Goal: Task Accomplishment & Management: Manage account settings

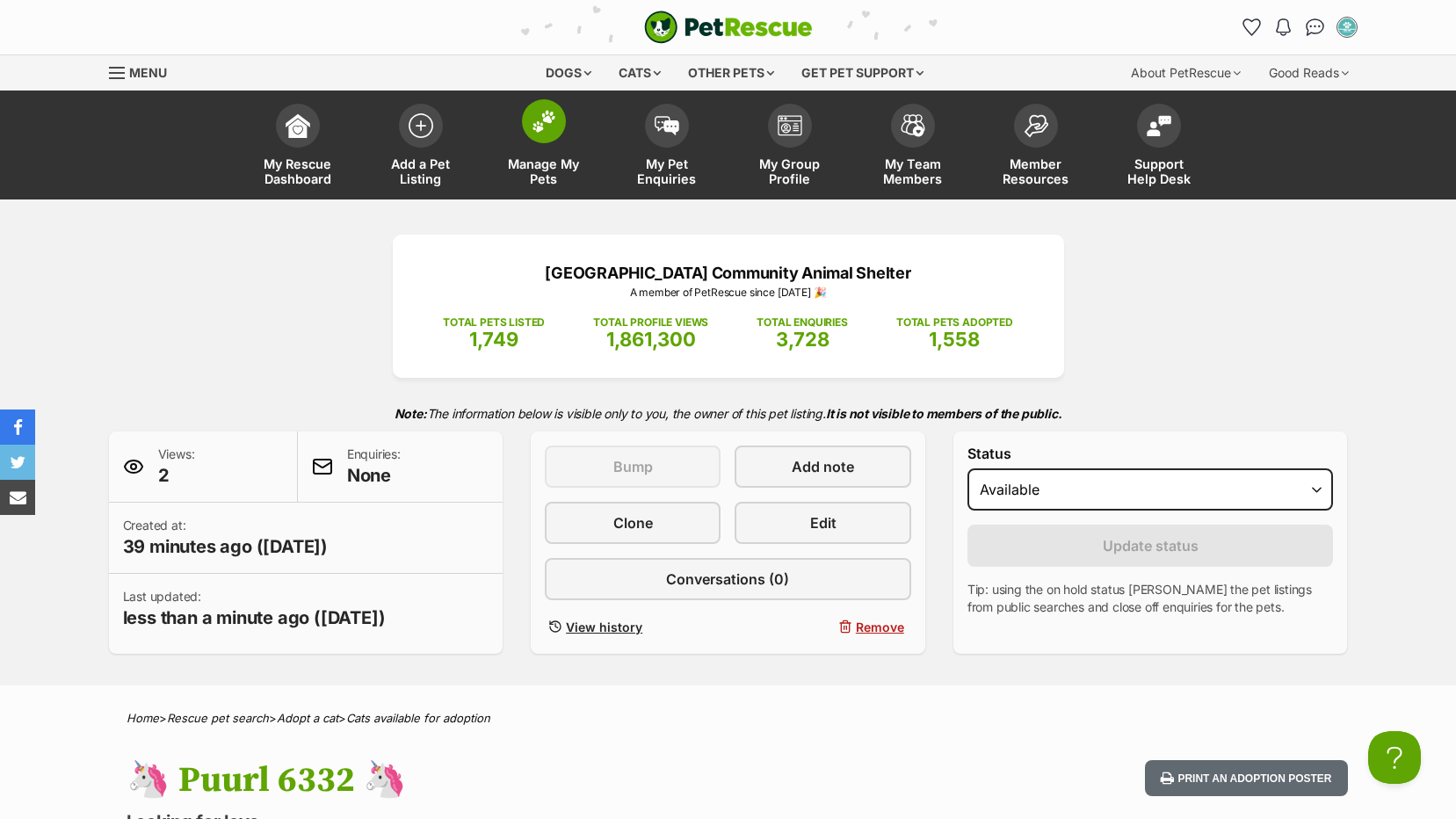
click at [540, 162] on span "Manage My Pets" at bounding box center [543, 171] width 79 height 30
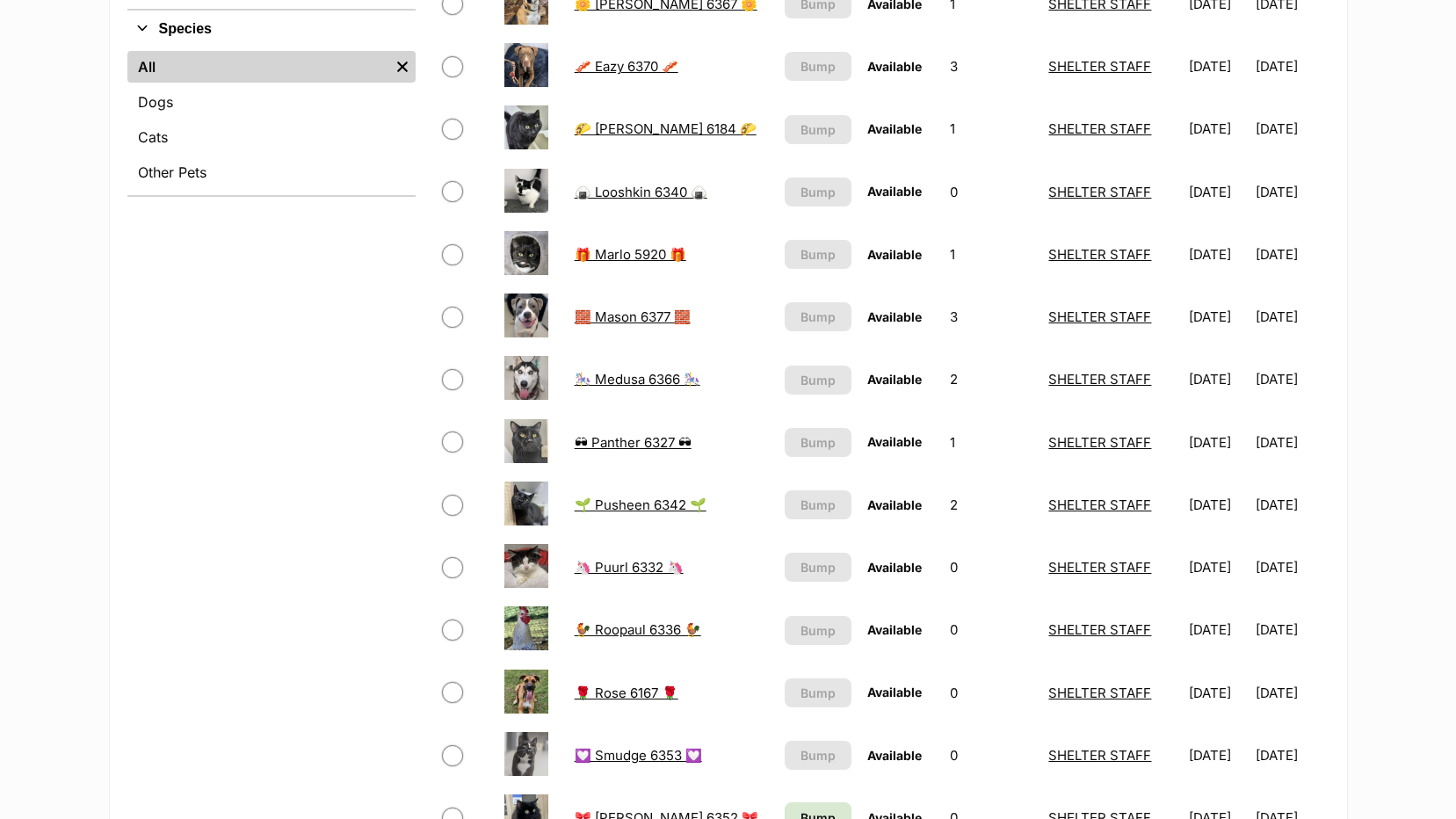
scroll to position [791, 0]
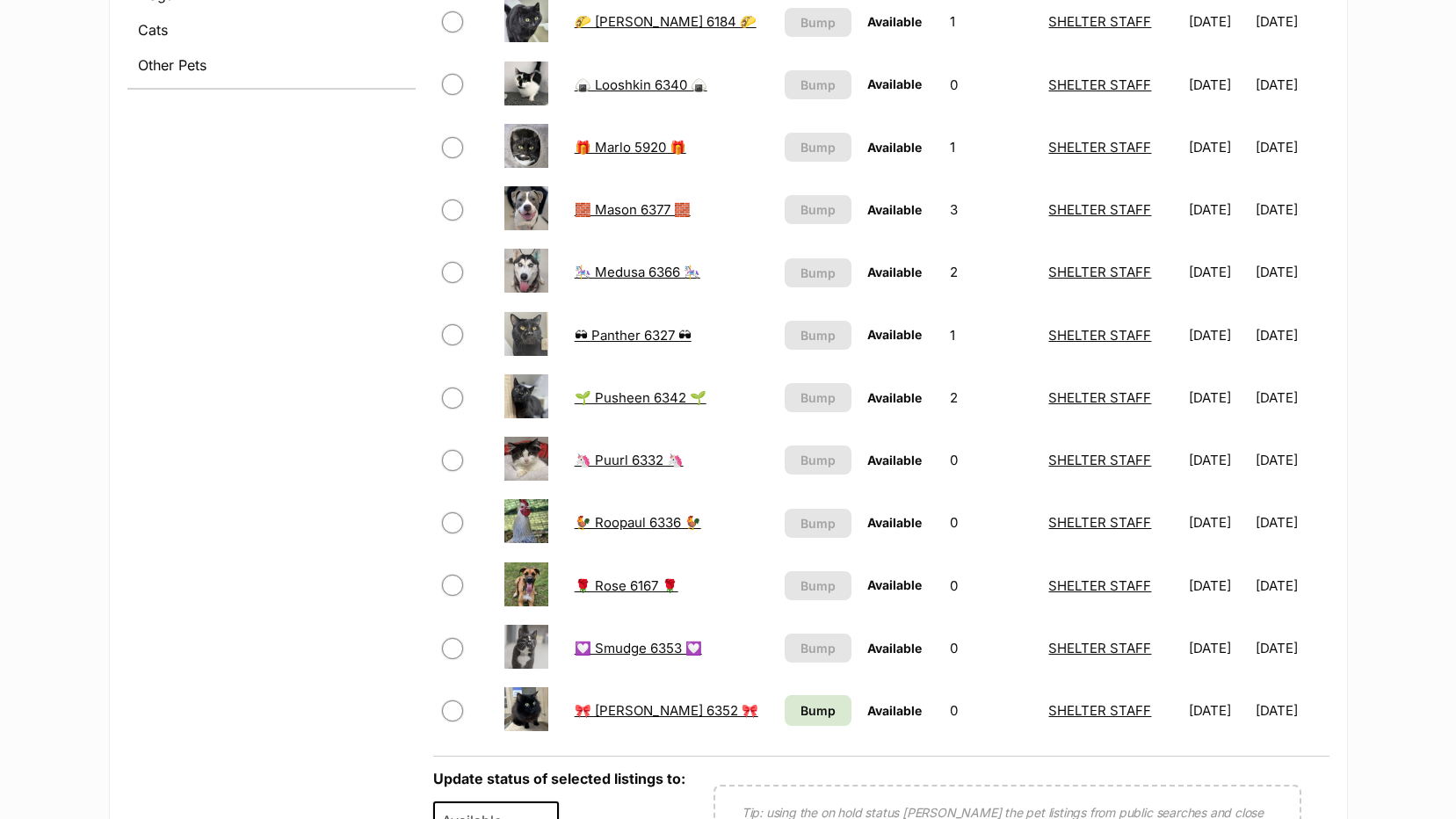
click at [627, 645] on link "💟 Smudge 6353 💟" at bounding box center [638, 648] width 128 height 17
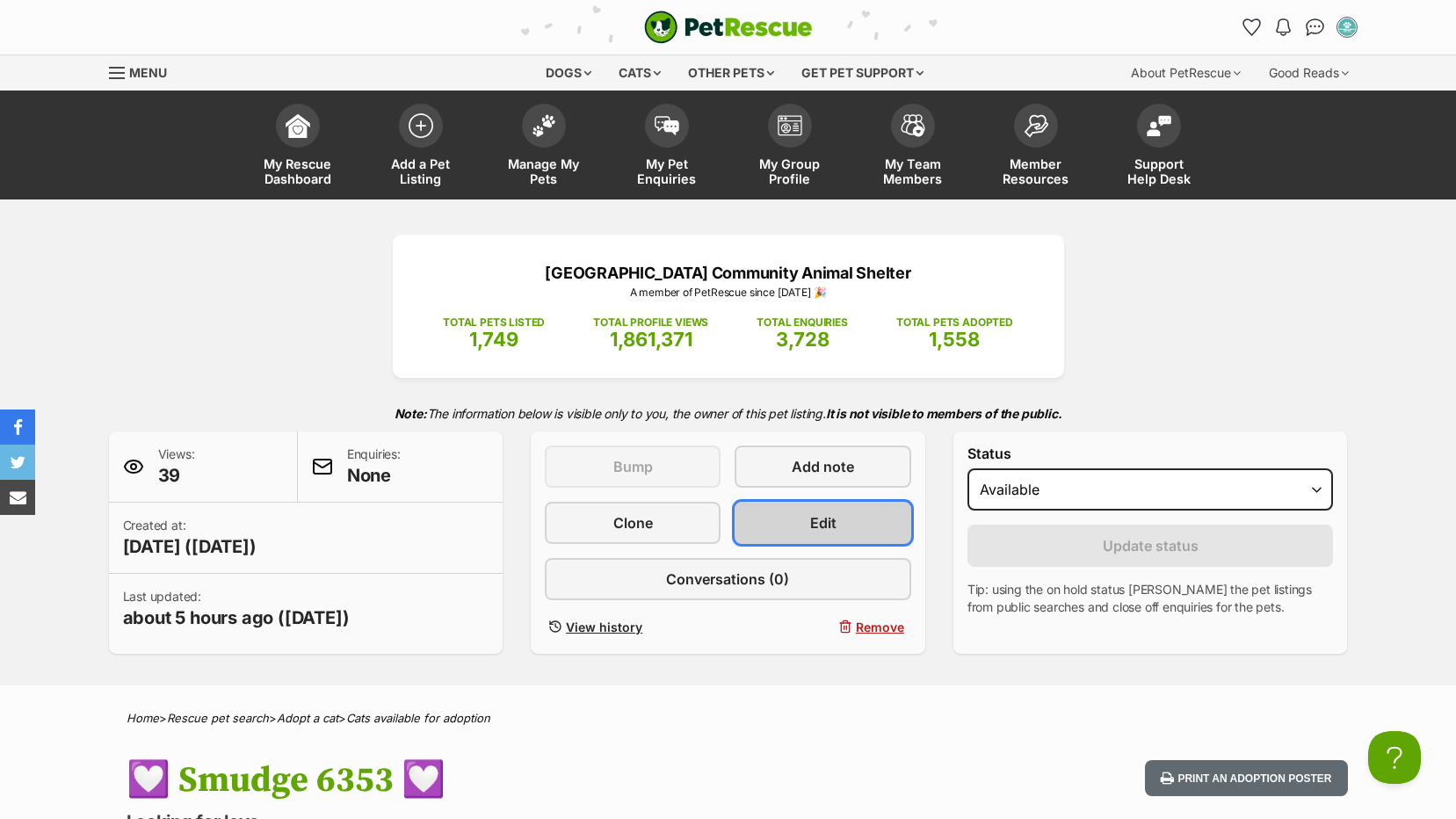
click at [814, 528] on span "Edit" at bounding box center [823, 523] width 27 height 21
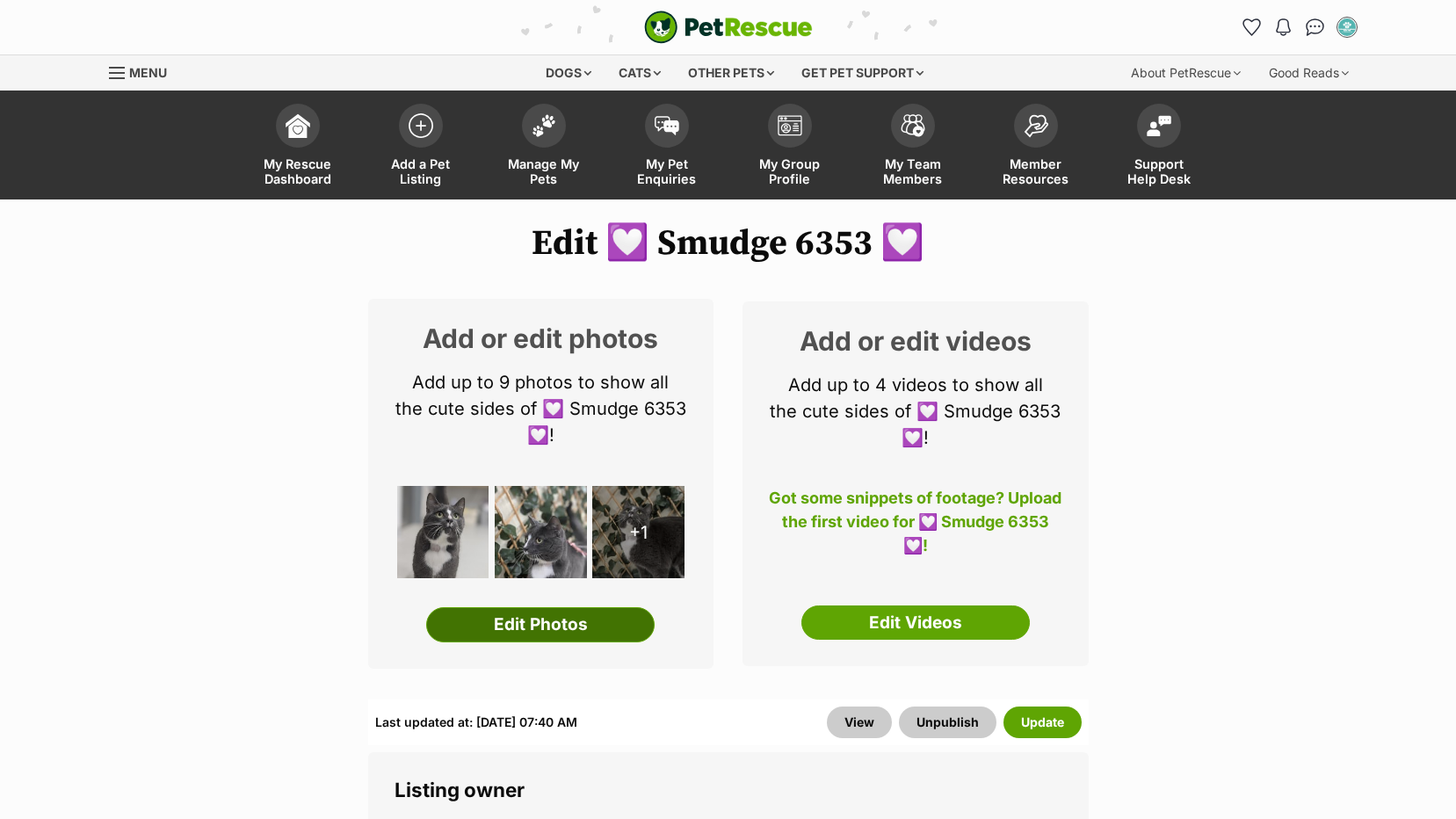
click at [587, 619] on link "Edit Photos" at bounding box center [541, 625] width 229 height 35
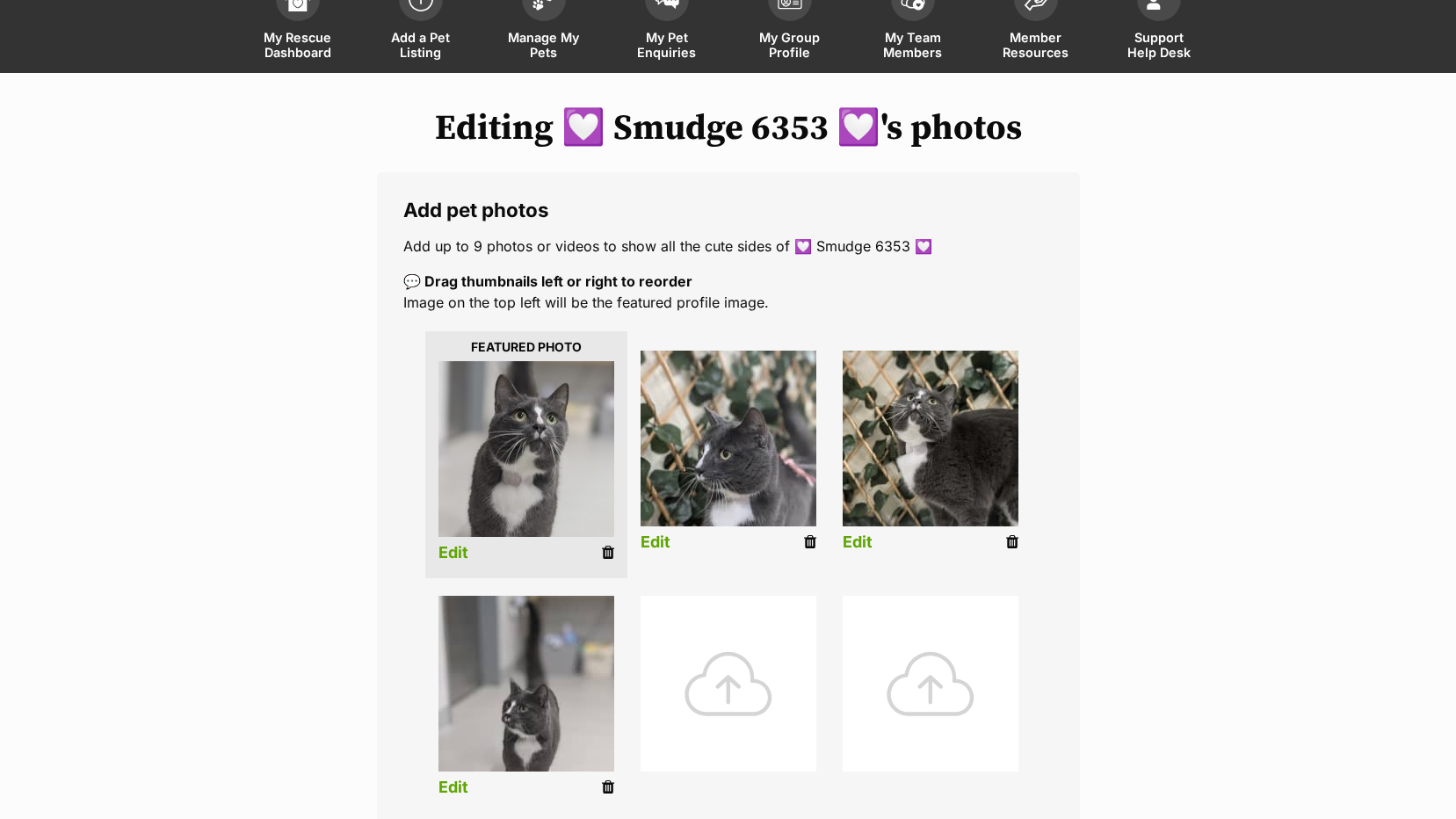
scroll to position [352, 0]
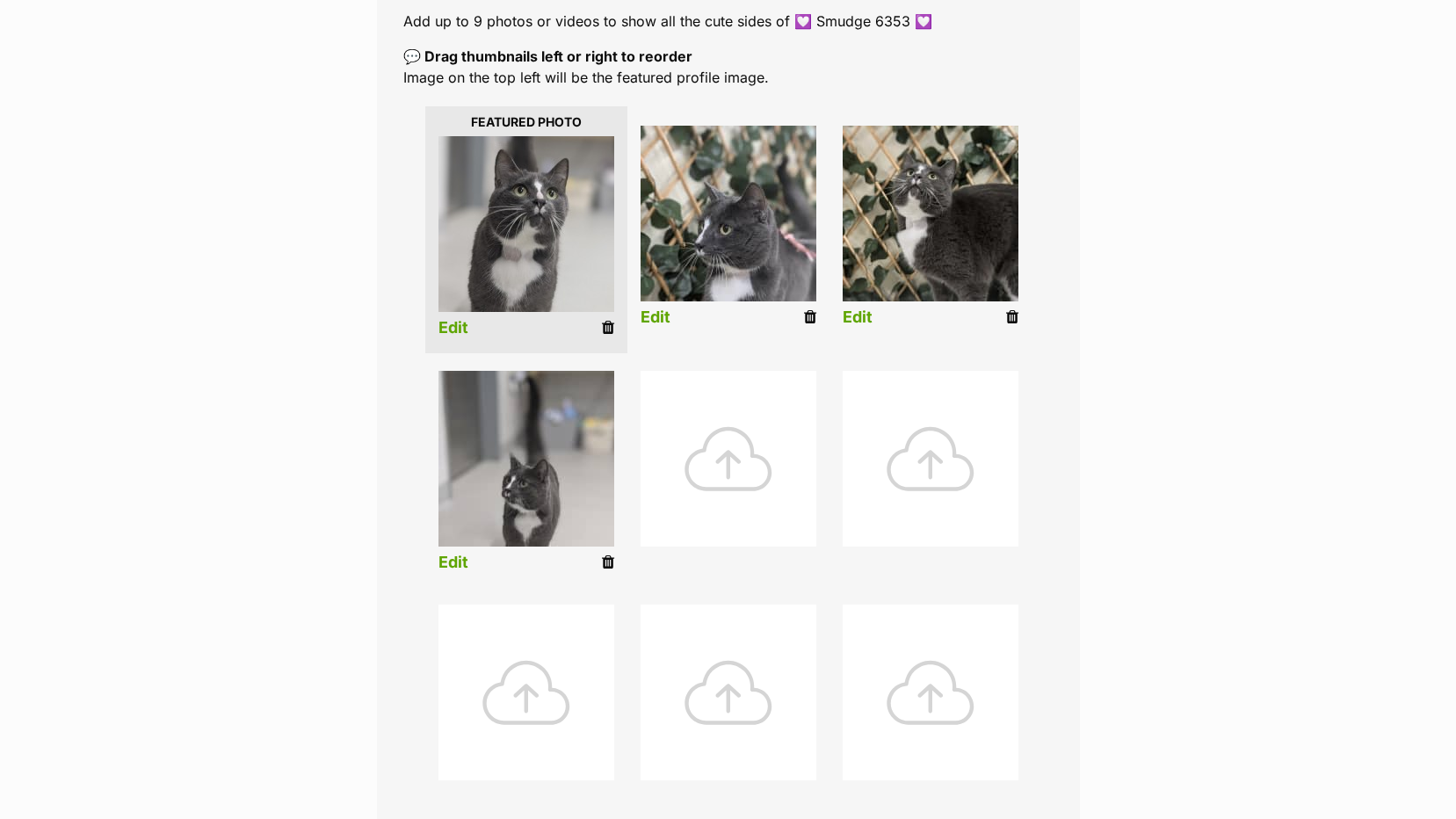
drag, startPoint x: 712, startPoint y: 457, endPoint x: 633, endPoint y: 432, distance: 82.9
click at [712, 456] on div at bounding box center [728, 458] width 175 height 176
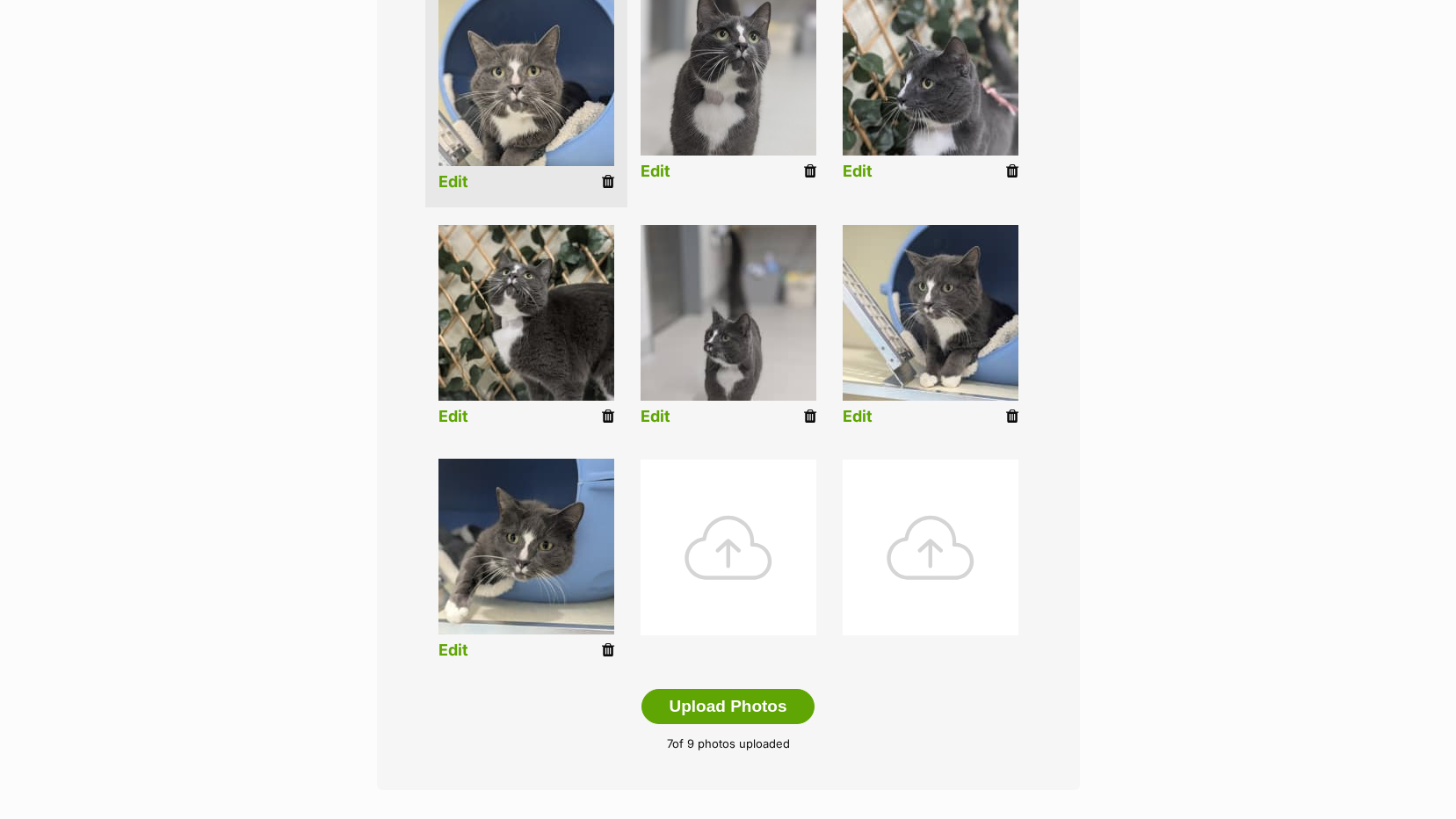
scroll to position [703, 0]
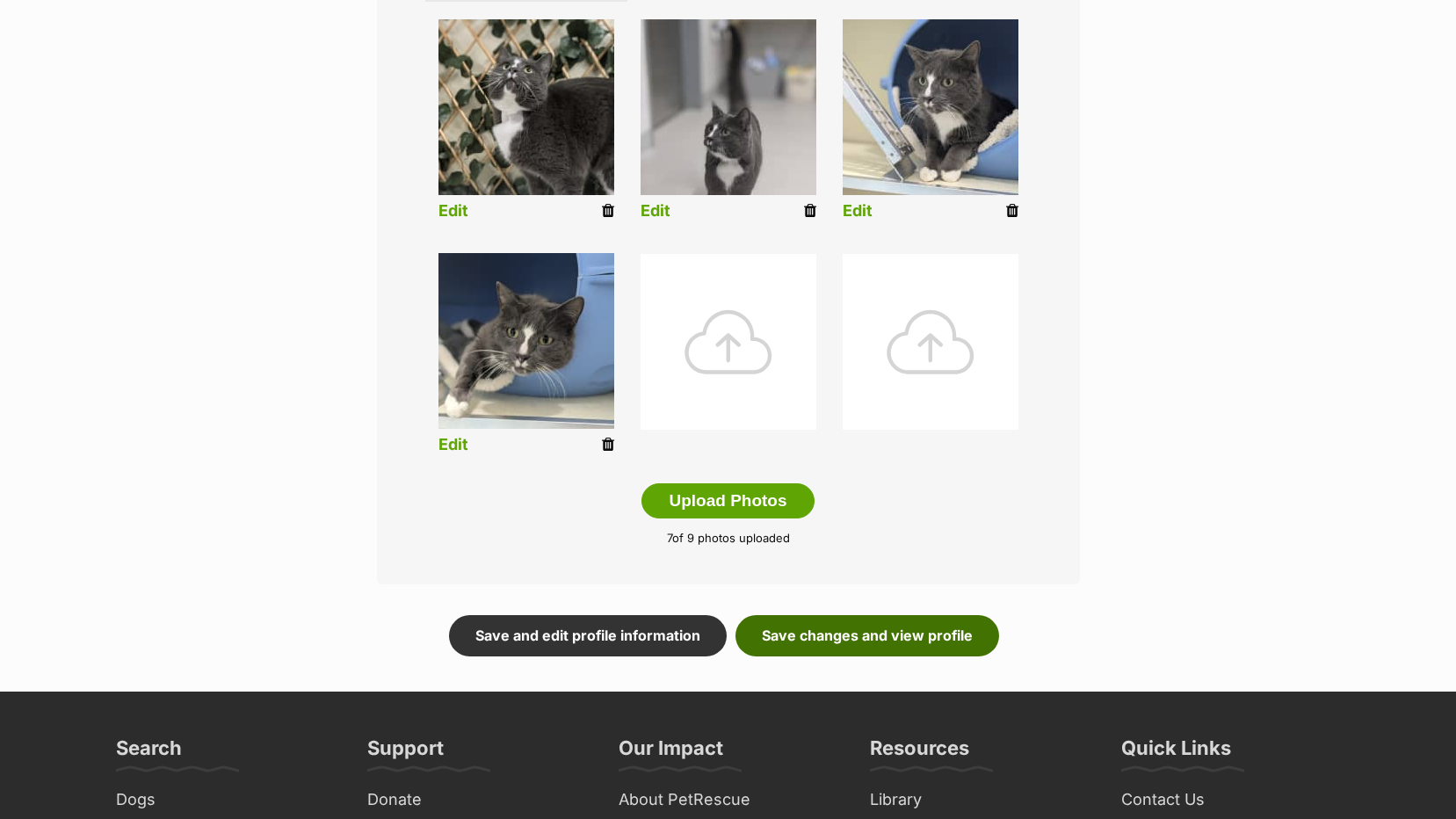
click at [889, 641] on link "Save changes and view profile" at bounding box center [867, 636] width 263 height 41
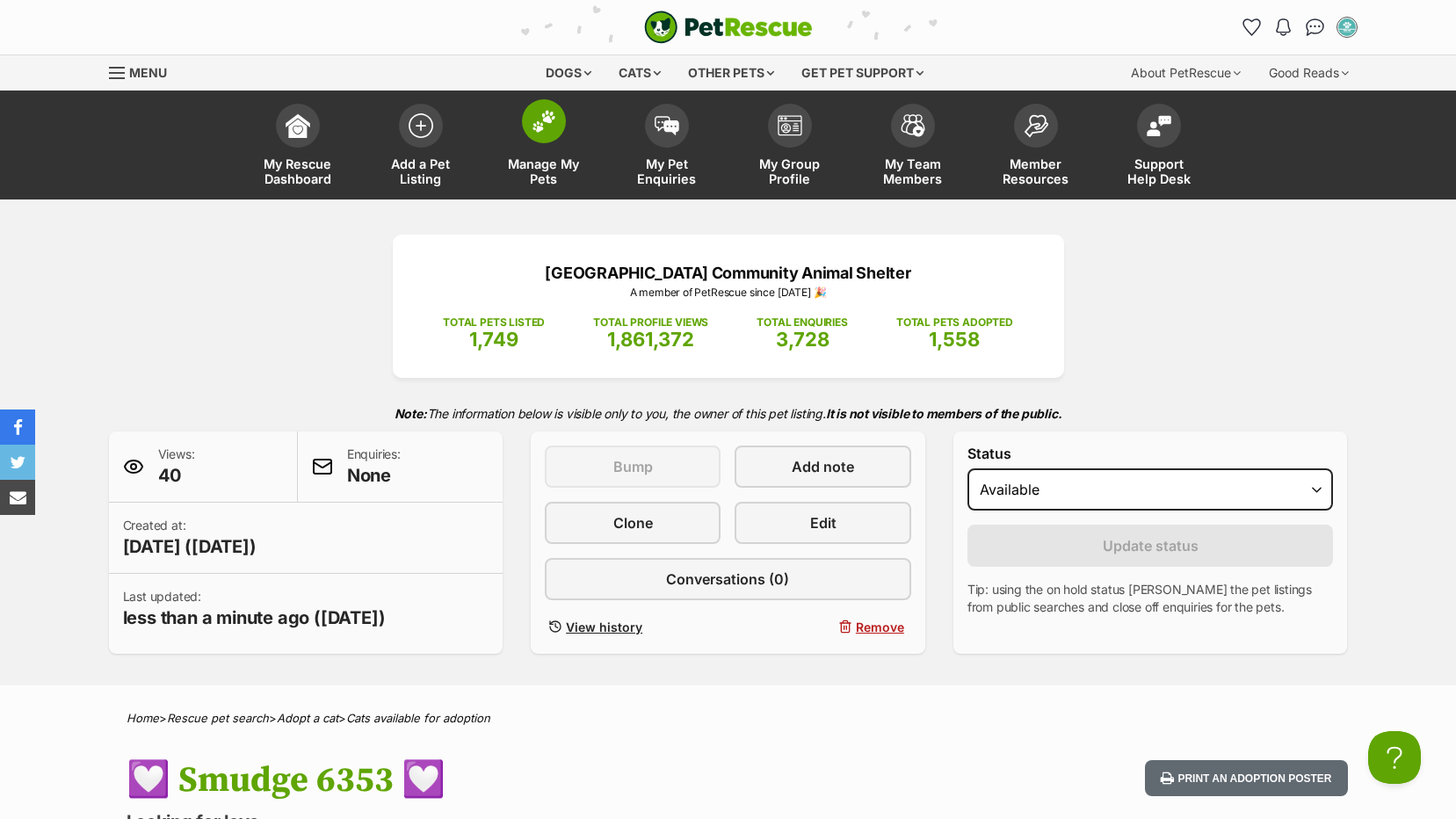
click at [548, 168] on span "Manage My Pets" at bounding box center [543, 171] width 79 height 30
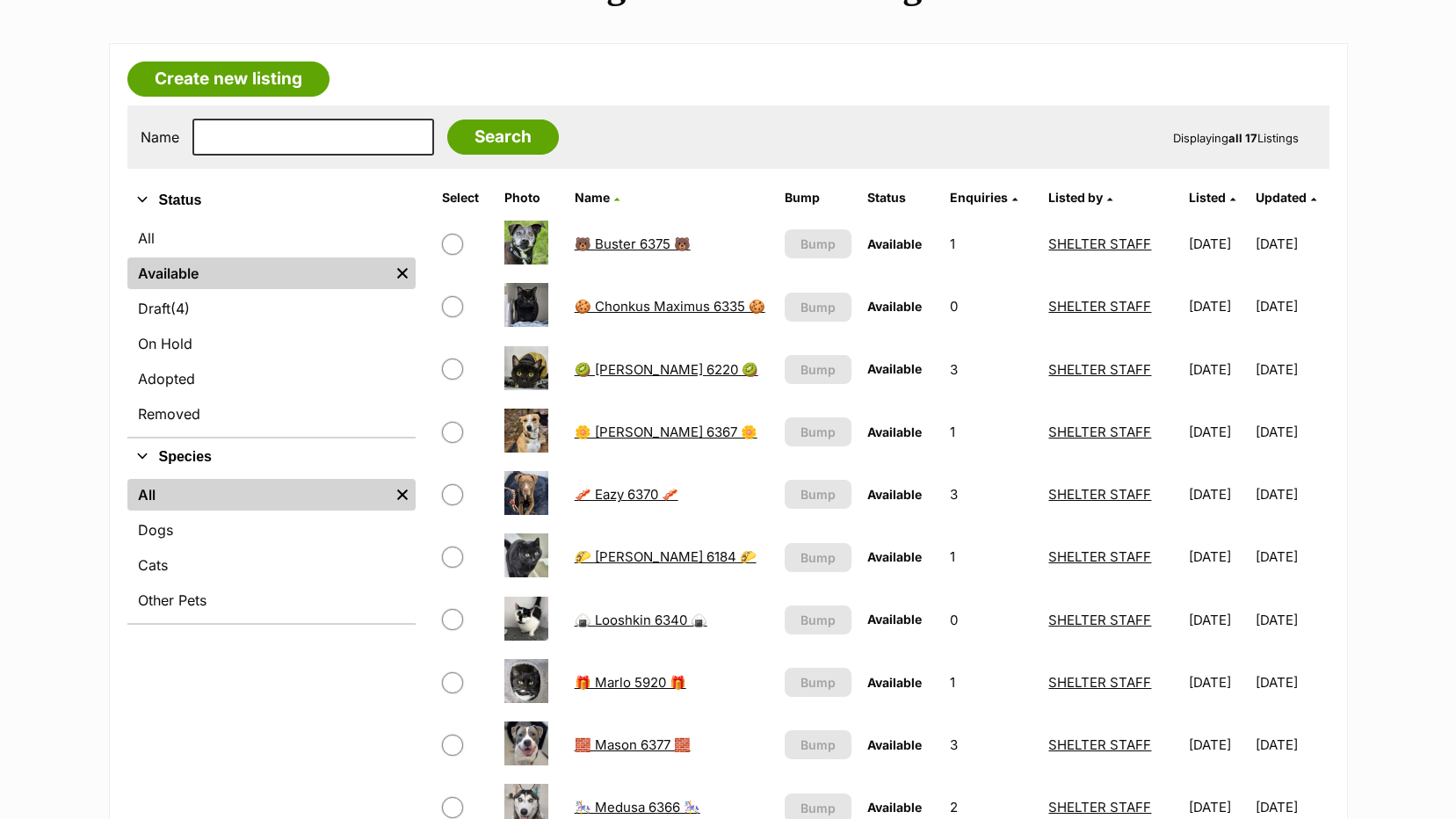
scroll to position [263, 0]
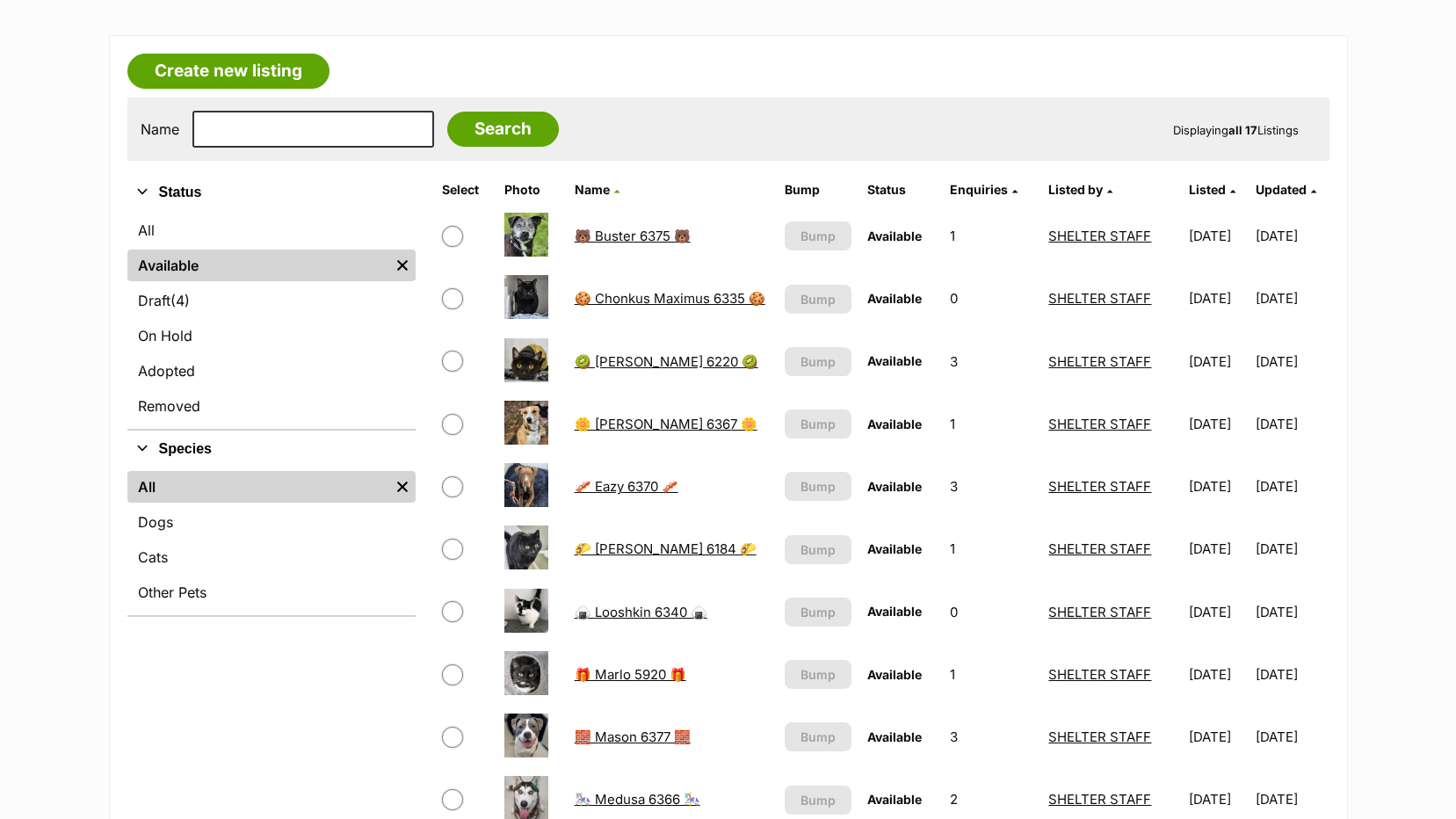
click at [623, 549] on link "🌮 [PERSON_NAME] 6184 🌮" at bounding box center [665, 549] width 182 height 17
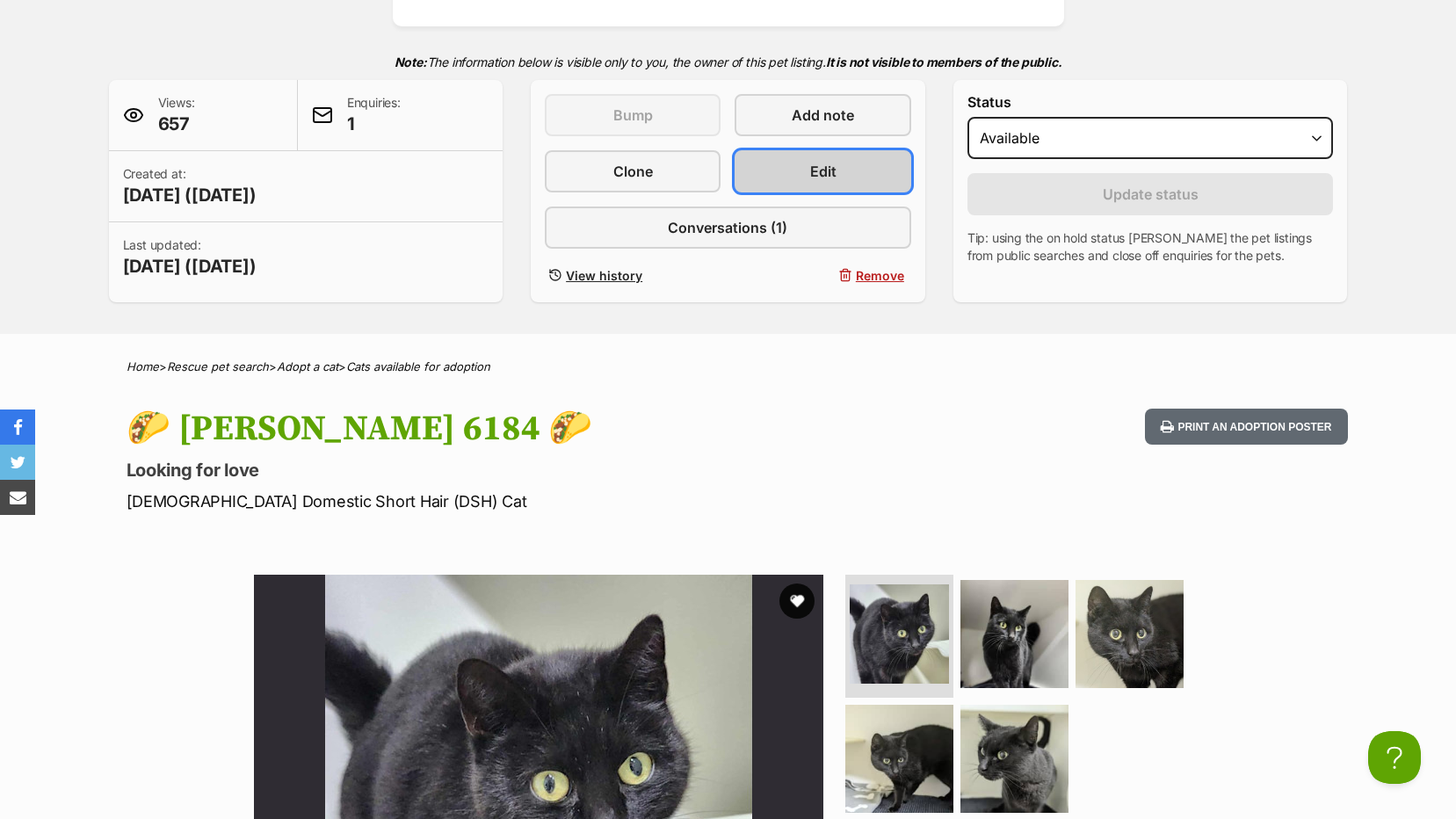
click at [779, 179] on link "Edit" at bounding box center [822, 172] width 175 height 43
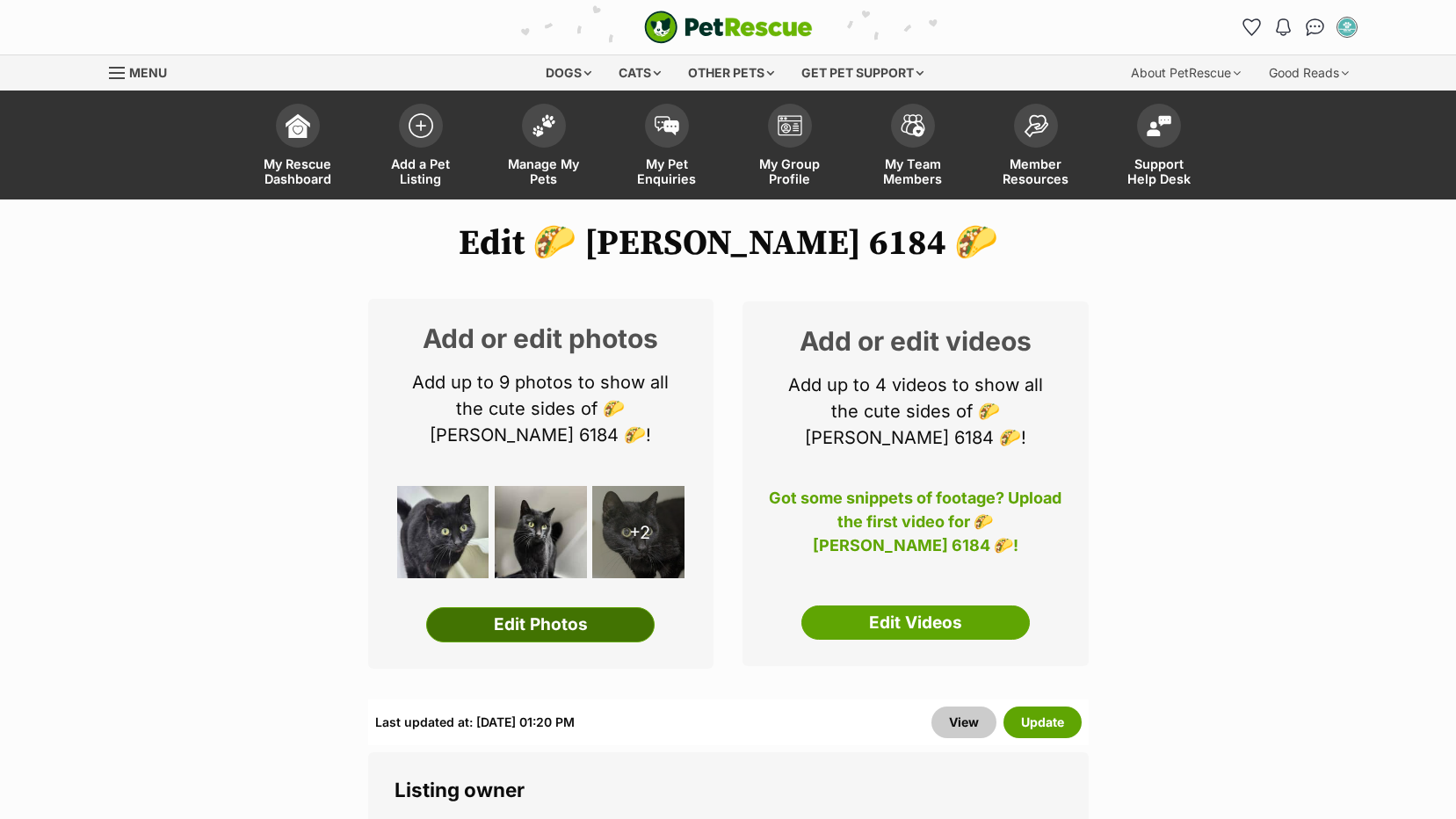
click at [502, 636] on link "Edit Photos" at bounding box center [541, 625] width 229 height 35
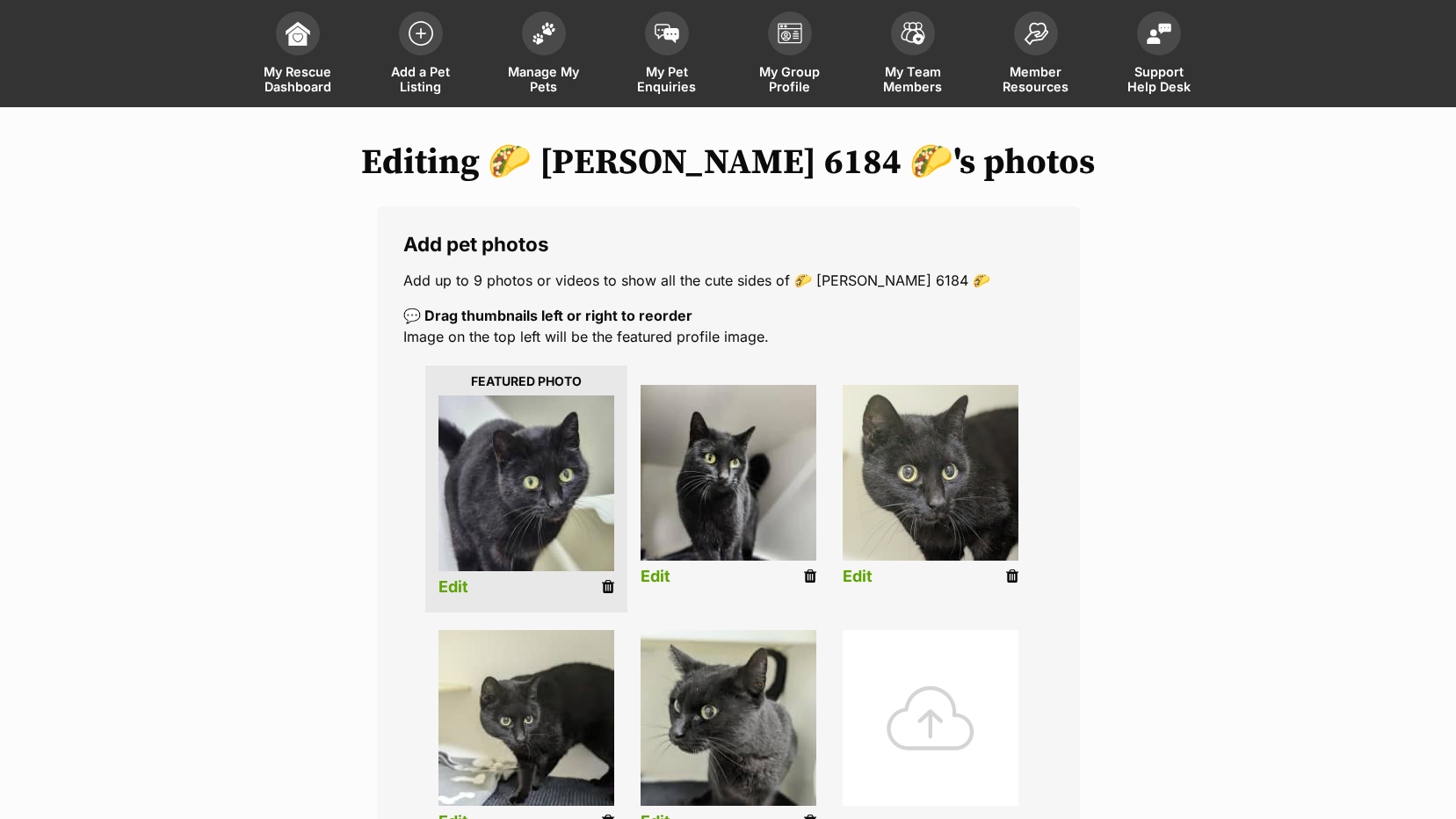
scroll to position [176, 0]
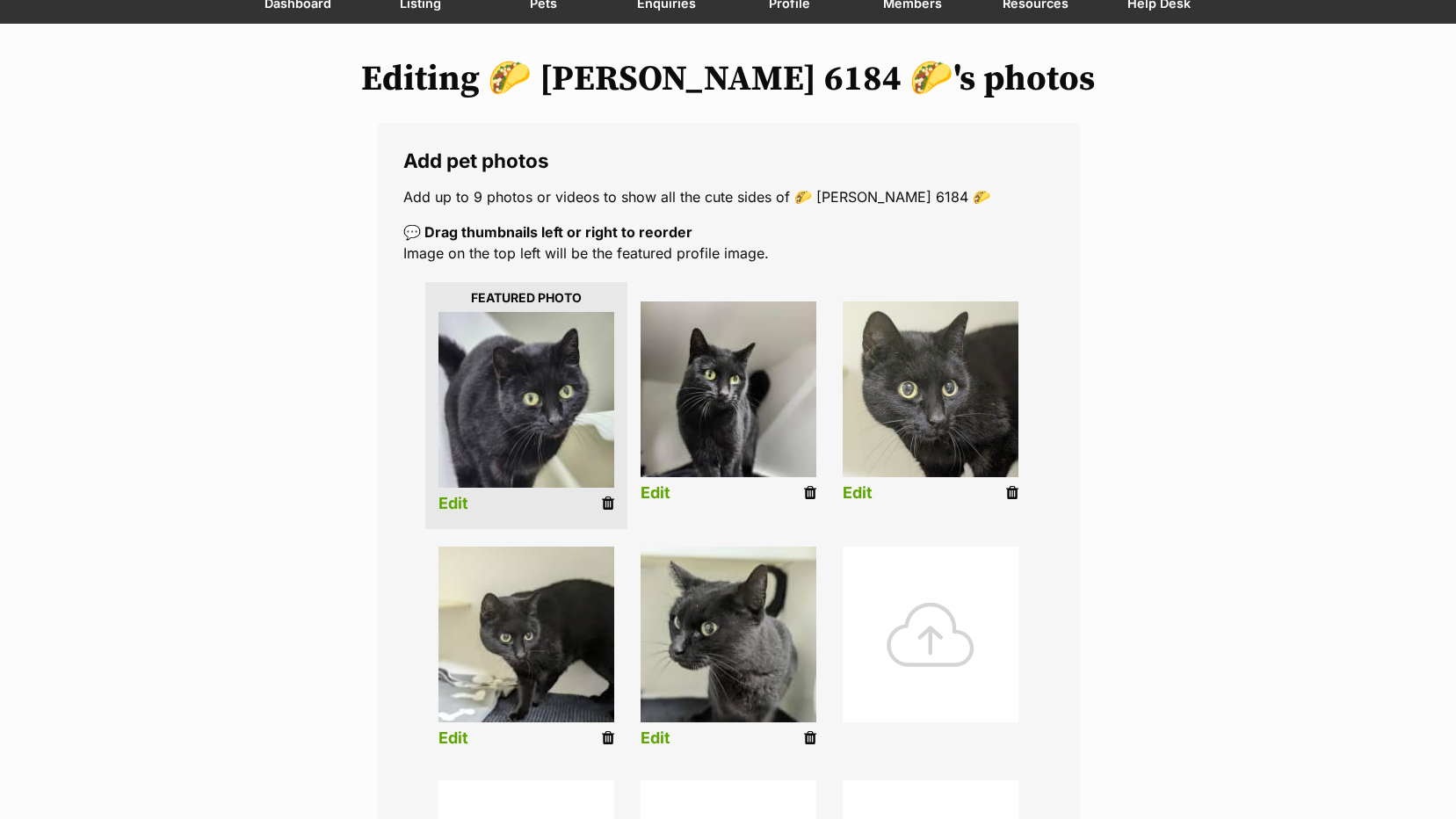
click at [929, 643] on div at bounding box center [930, 635] width 175 height 176
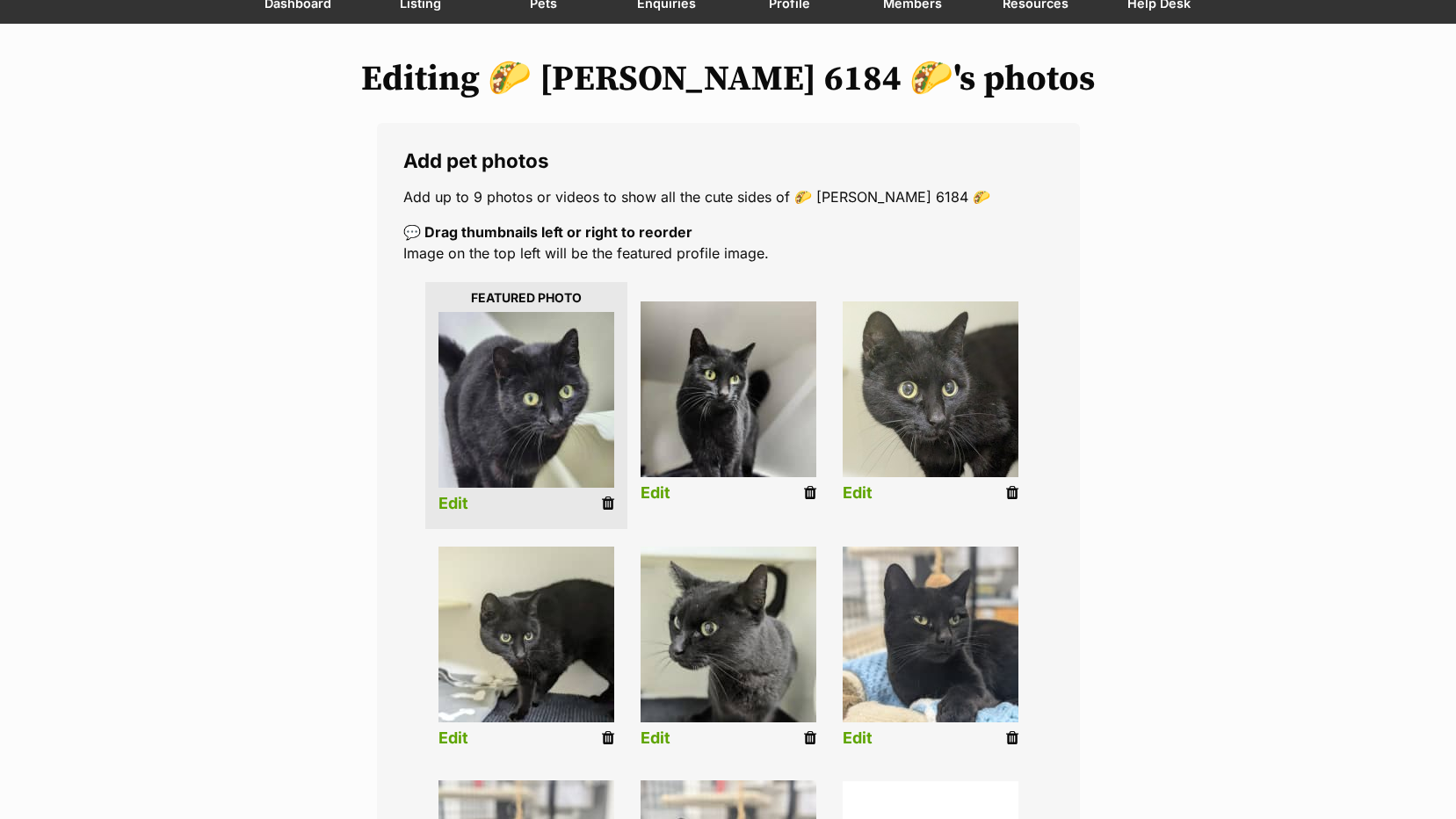
click at [1008, 491] on icon at bounding box center [1012, 493] width 12 height 16
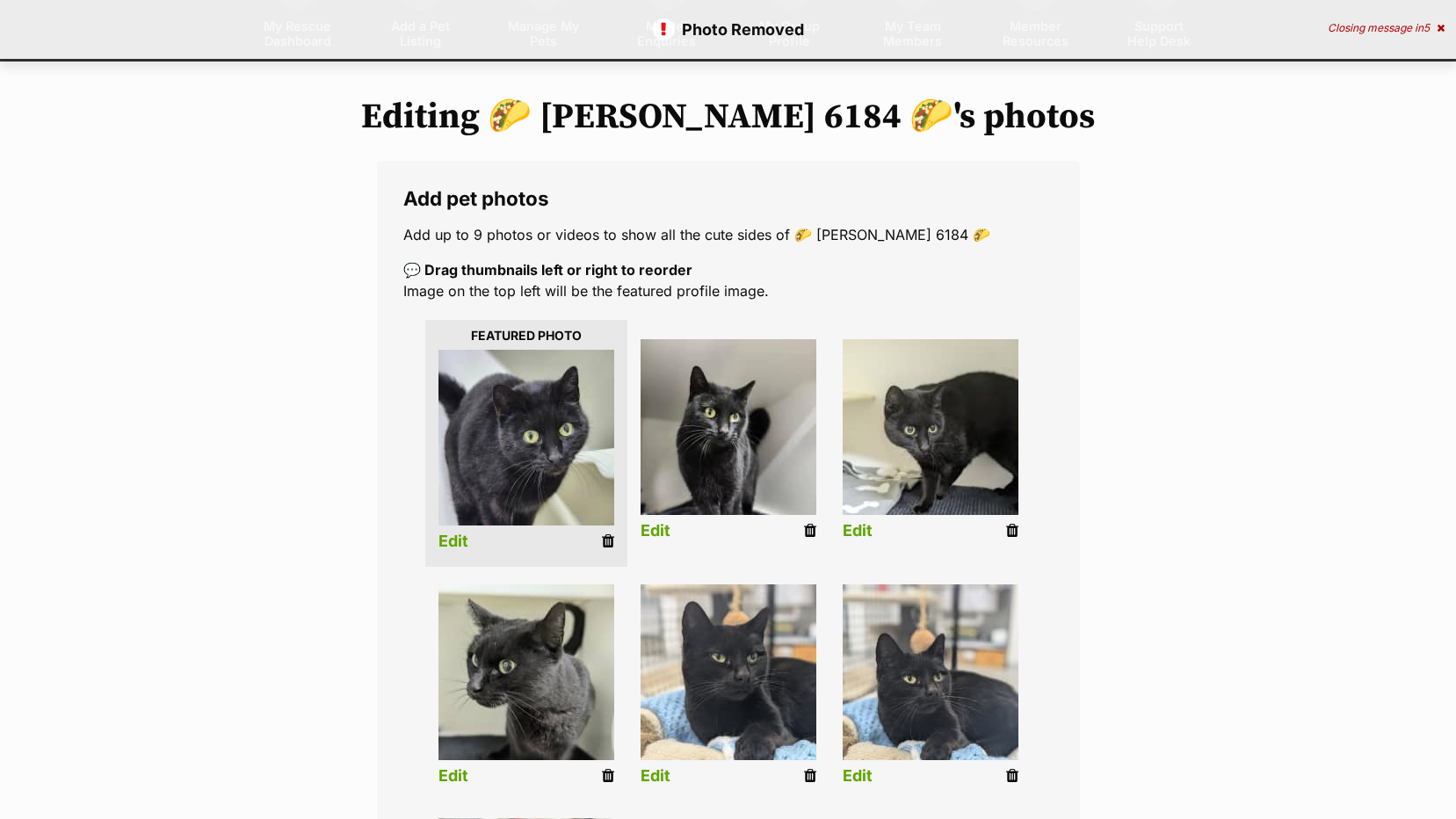
scroll to position [352, 0]
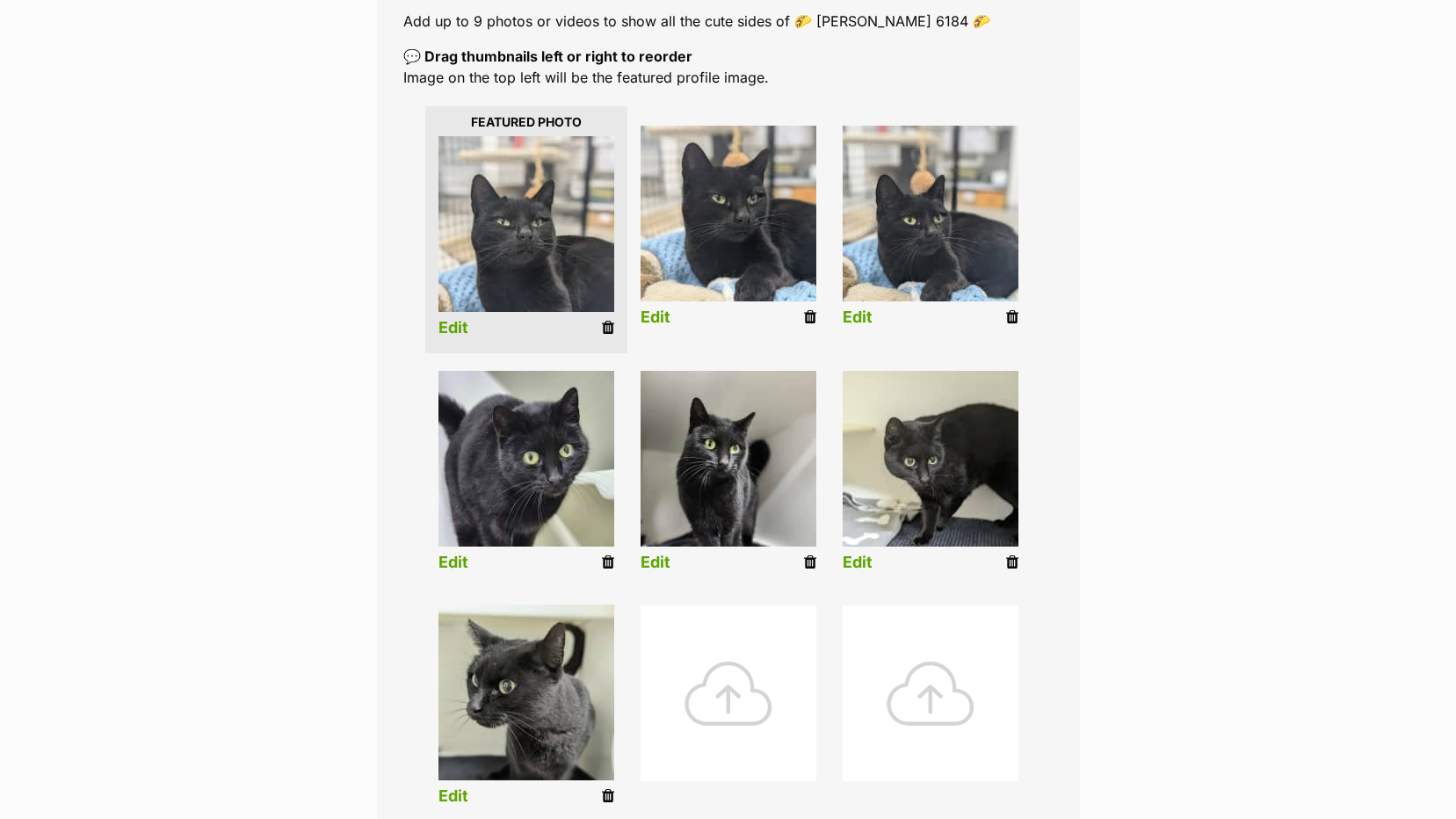
click at [453, 330] on link "Edit" at bounding box center [454, 328] width 30 height 19
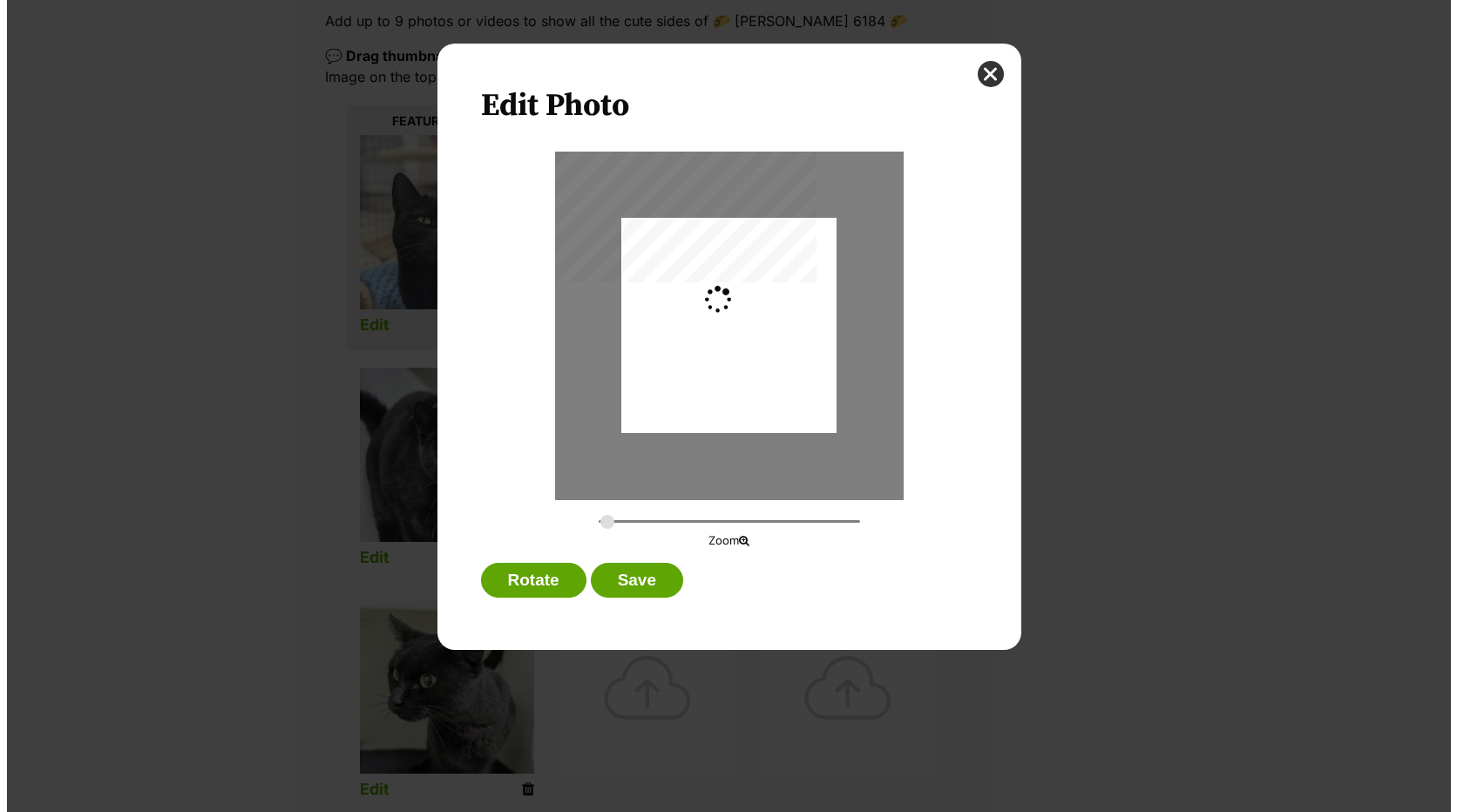
scroll to position [0, 0]
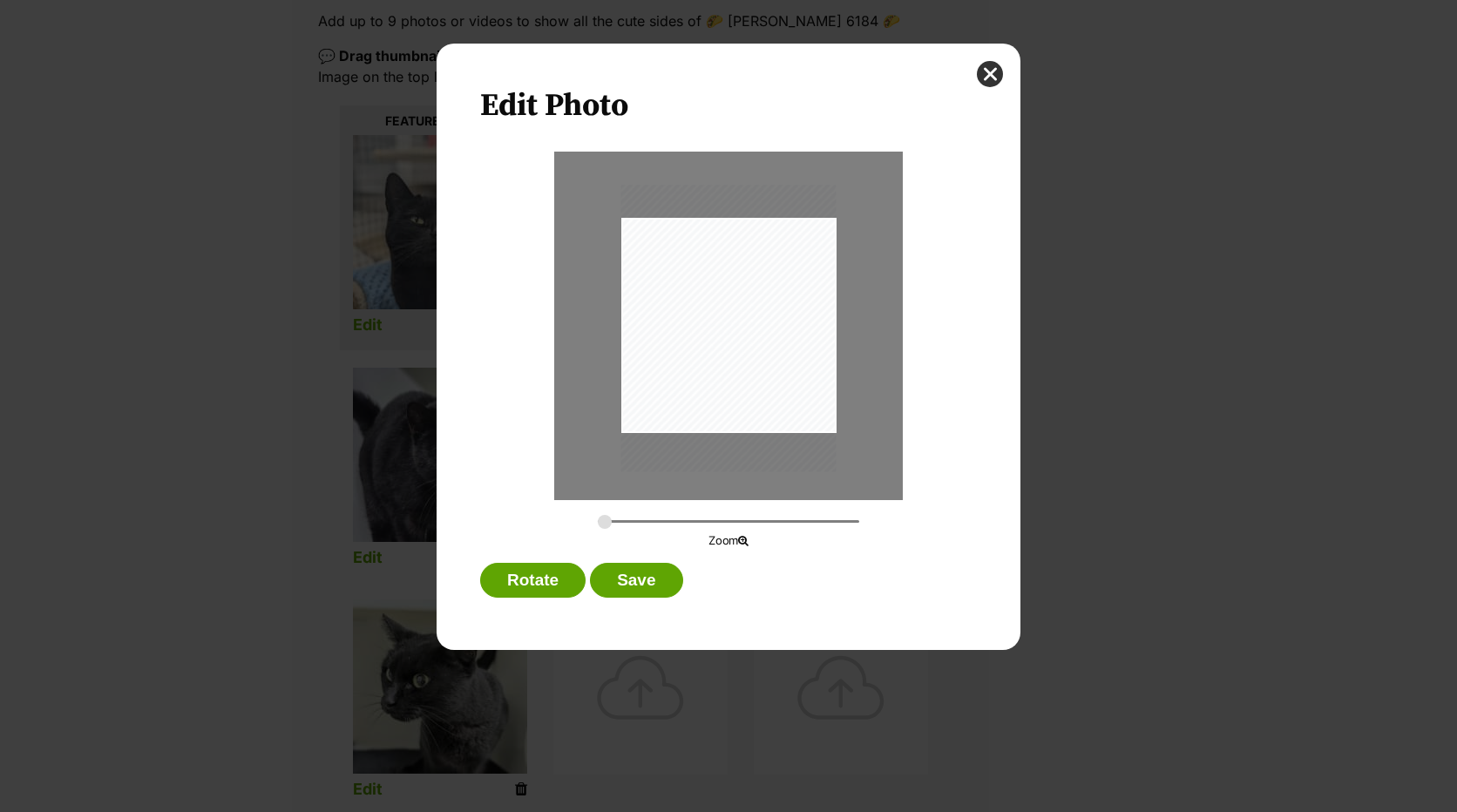
click at [747, 314] on div "Dialog Window - Close (Press escape to close)" at bounding box center [728, 328] width 215 height 286
drag, startPoint x: 601, startPoint y: 523, endPoint x: 613, endPoint y: 520, distance: 12.4
type input "0.3176"
click at [613, 520] on input "Dialog Window - Close (Press escape to close)" at bounding box center [728, 521] width 261 height 17
drag, startPoint x: 696, startPoint y: 360, endPoint x: 707, endPoint y: 373, distance: 17.0
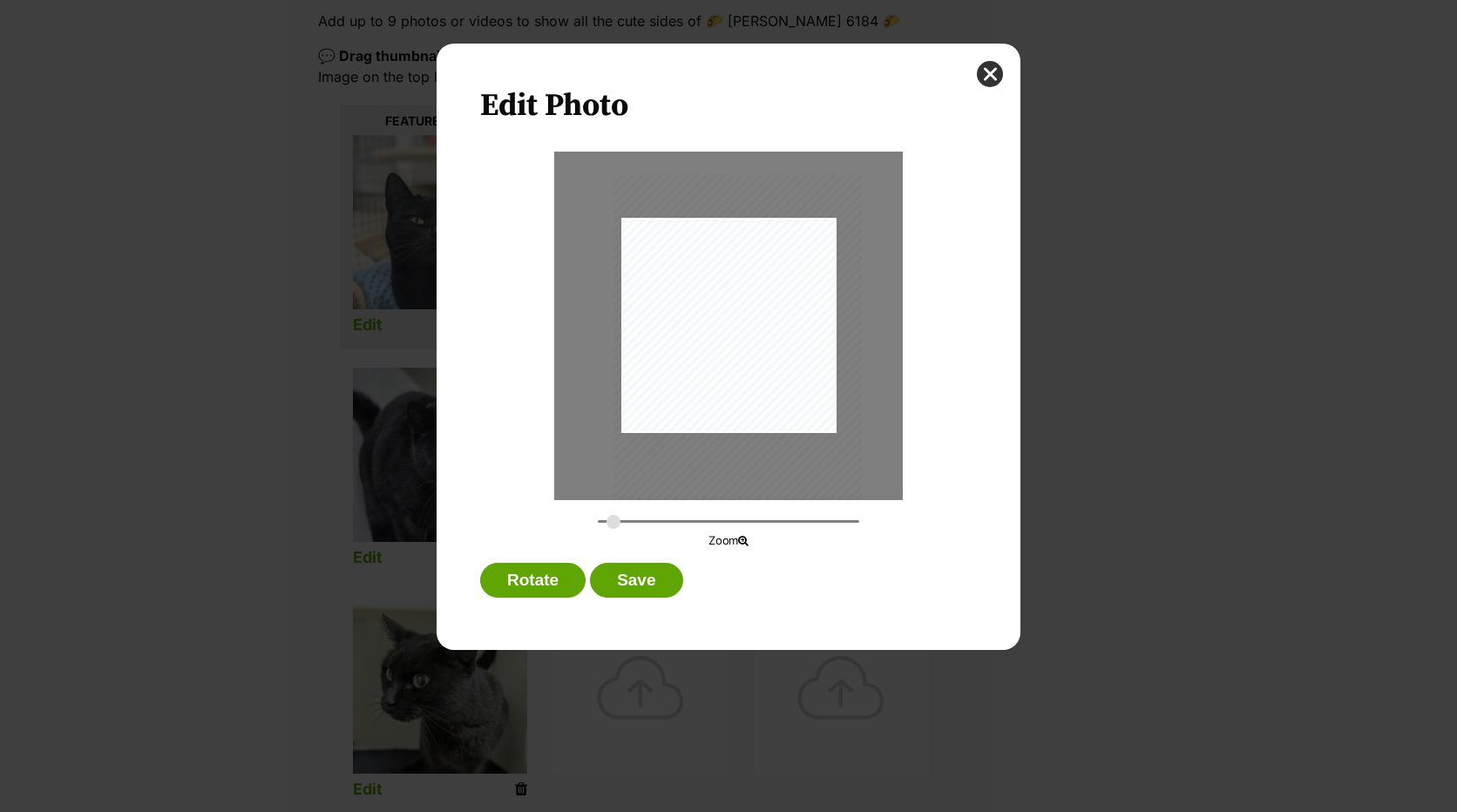
click at [707, 373] on div "Dialog Window - Close (Press escape to close)" at bounding box center [738, 340] width 250 height 332
click at [619, 582] on button "Save" at bounding box center [635, 580] width 92 height 35
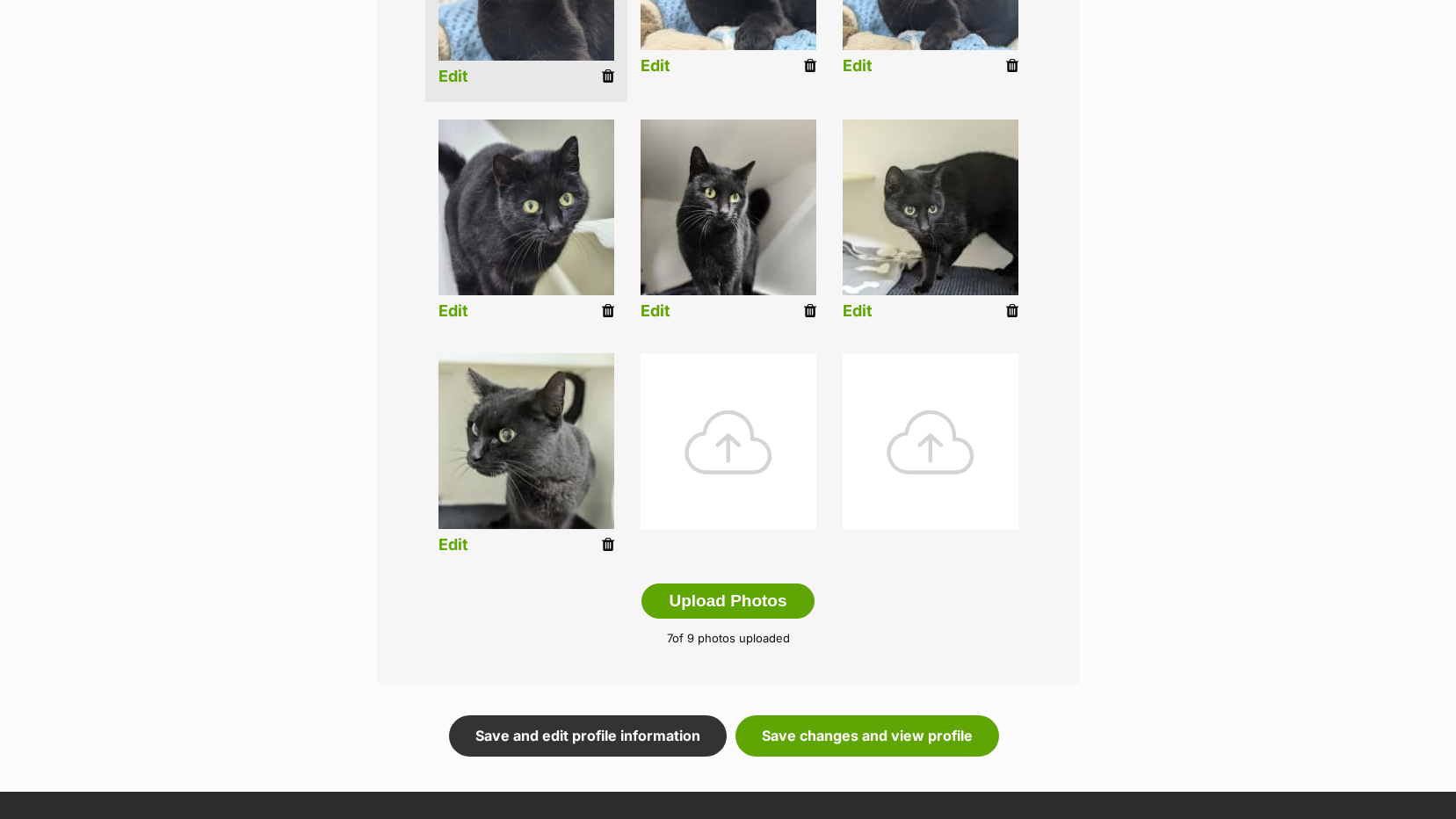
scroll to position [703, 0]
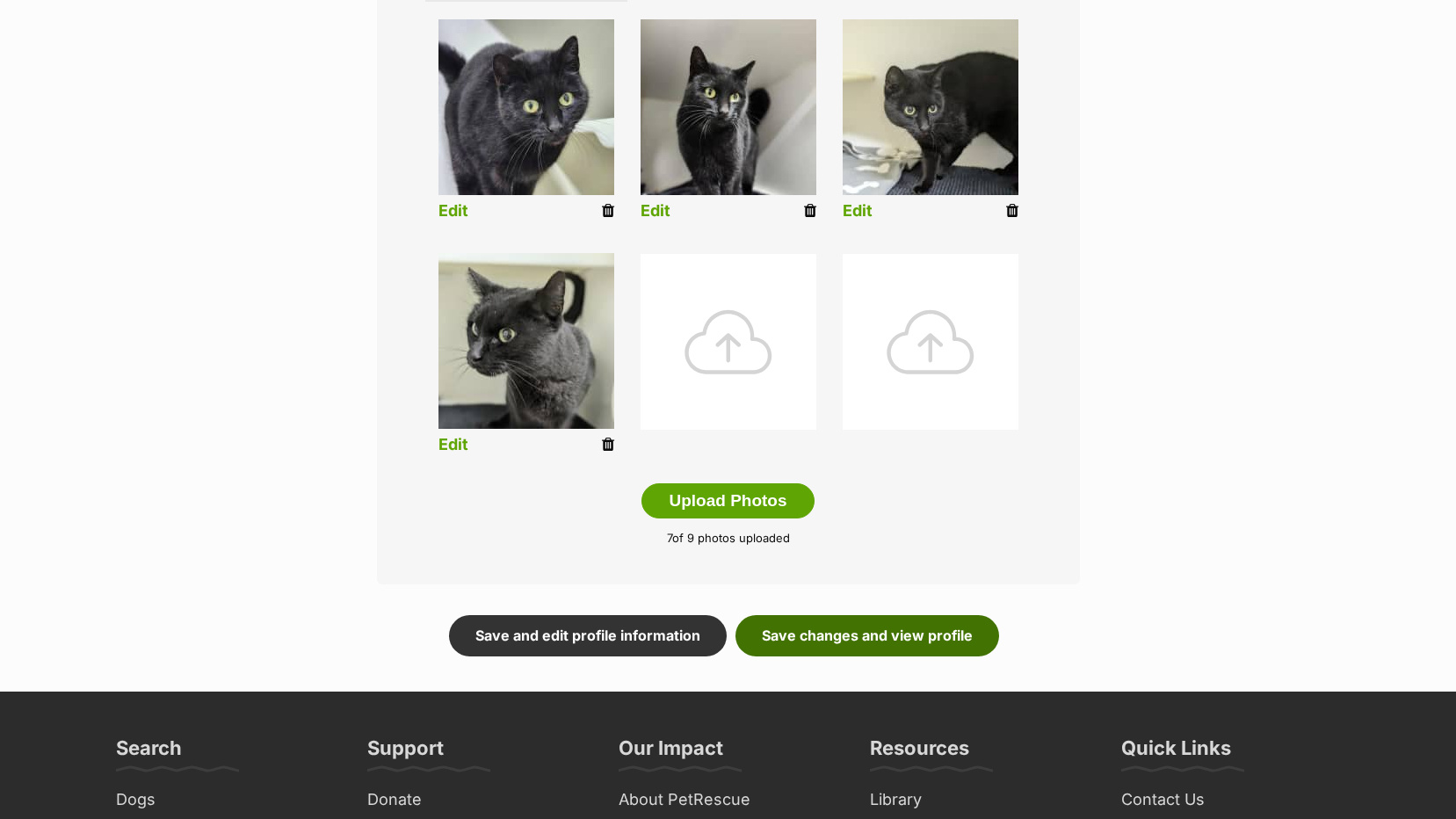
click at [915, 641] on link "Save changes and view profile" at bounding box center [867, 636] width 263 height 41
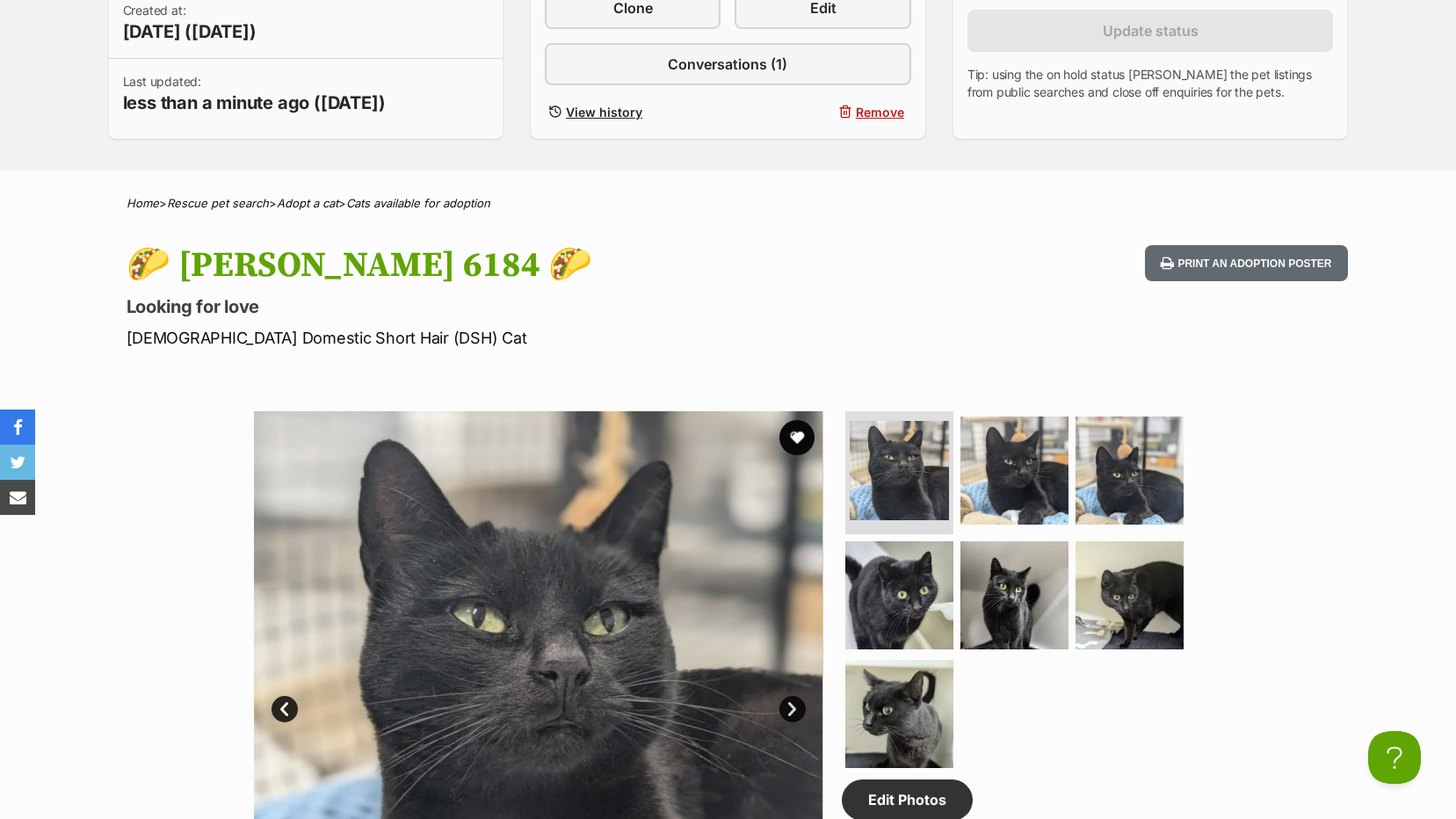
scroll to position [263, 0]
